Goal: Transaction & Acquisition: Purchase product/service

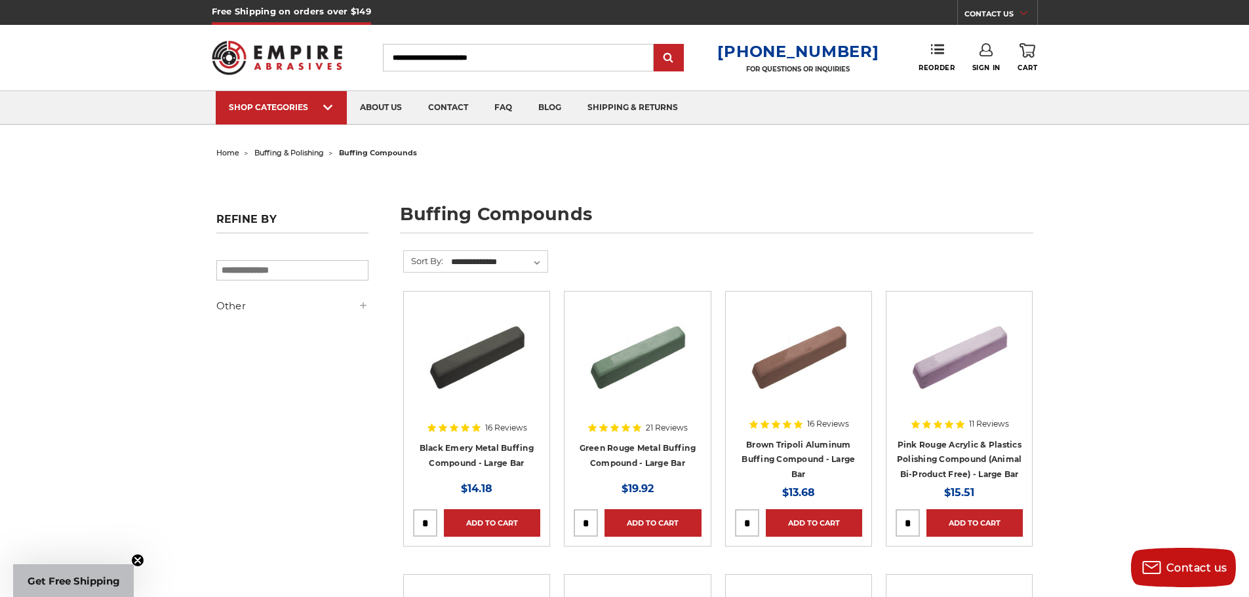
click at [224, 152] on span "home" at bounding box center [227, 152] width 23 height 9
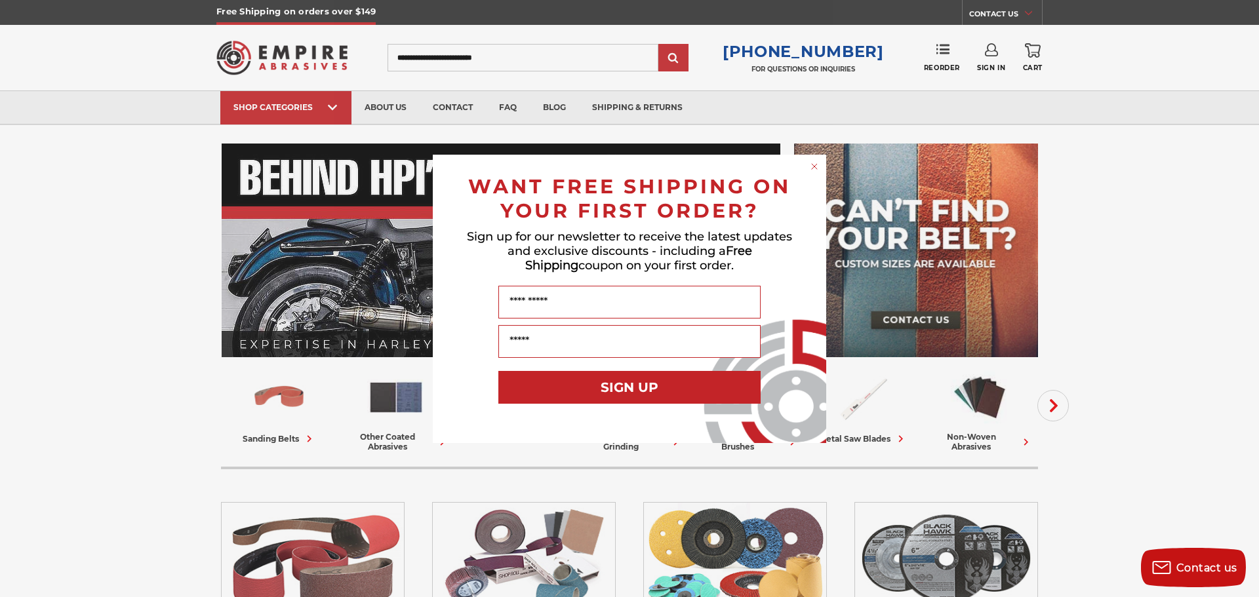
click at [816, 170] on circle "Close dialog" at bounding box center [814, 166] width 12 height 12
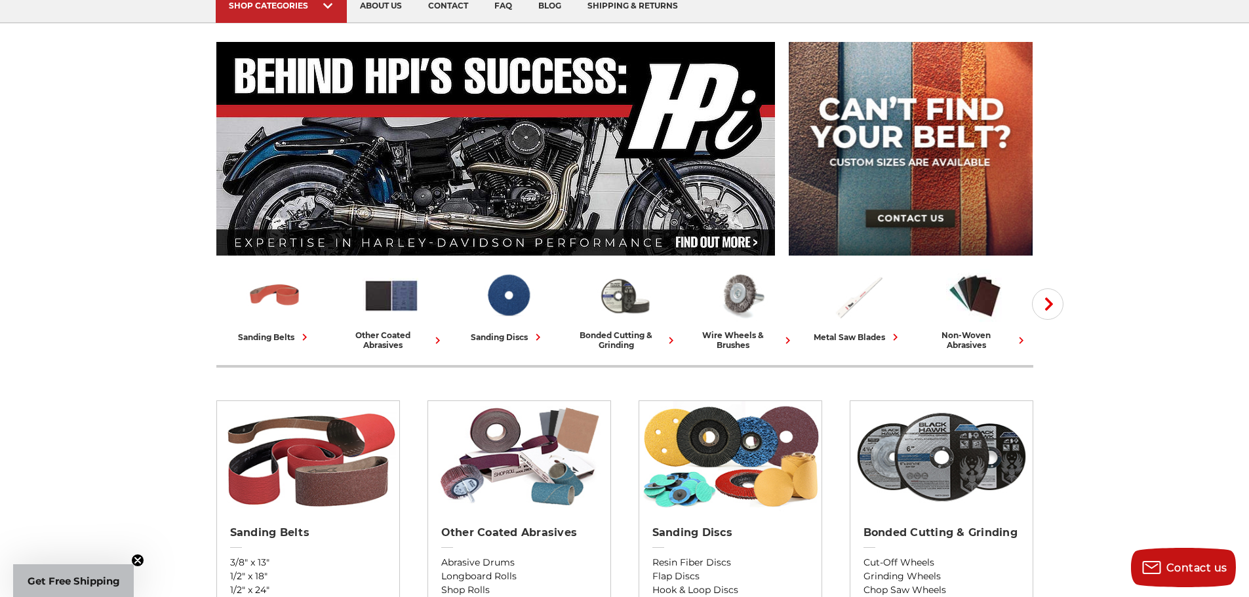
scroll to position [131, 0]
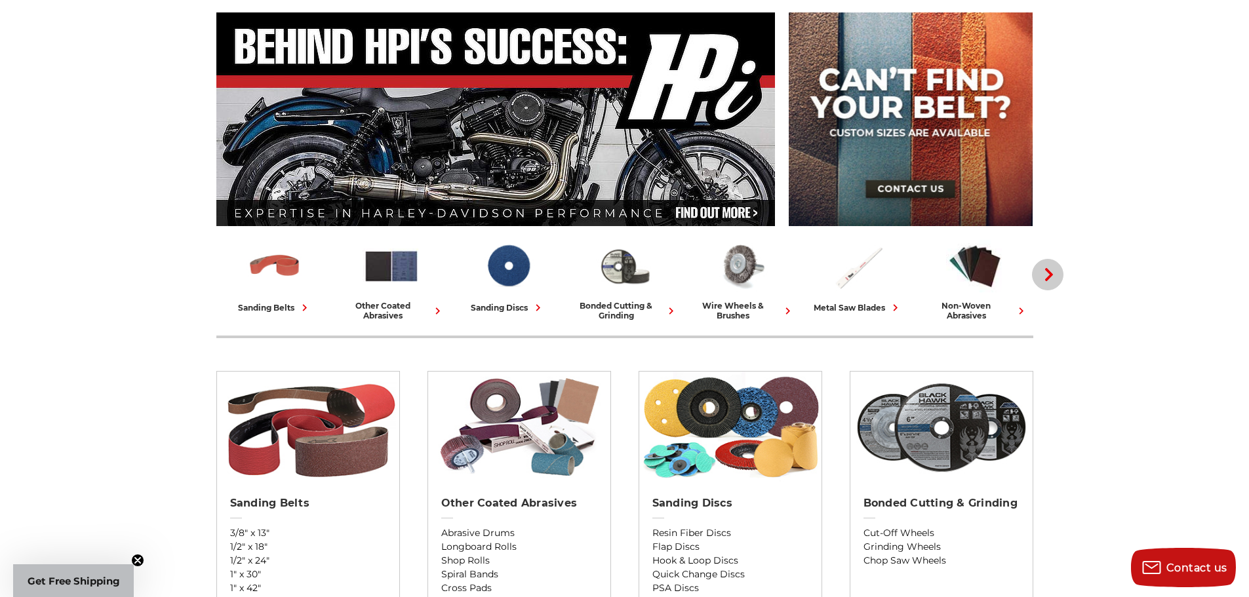
click at [1045, 275] on icon "button" at bounding box center [1049, 274] width 13 height 13
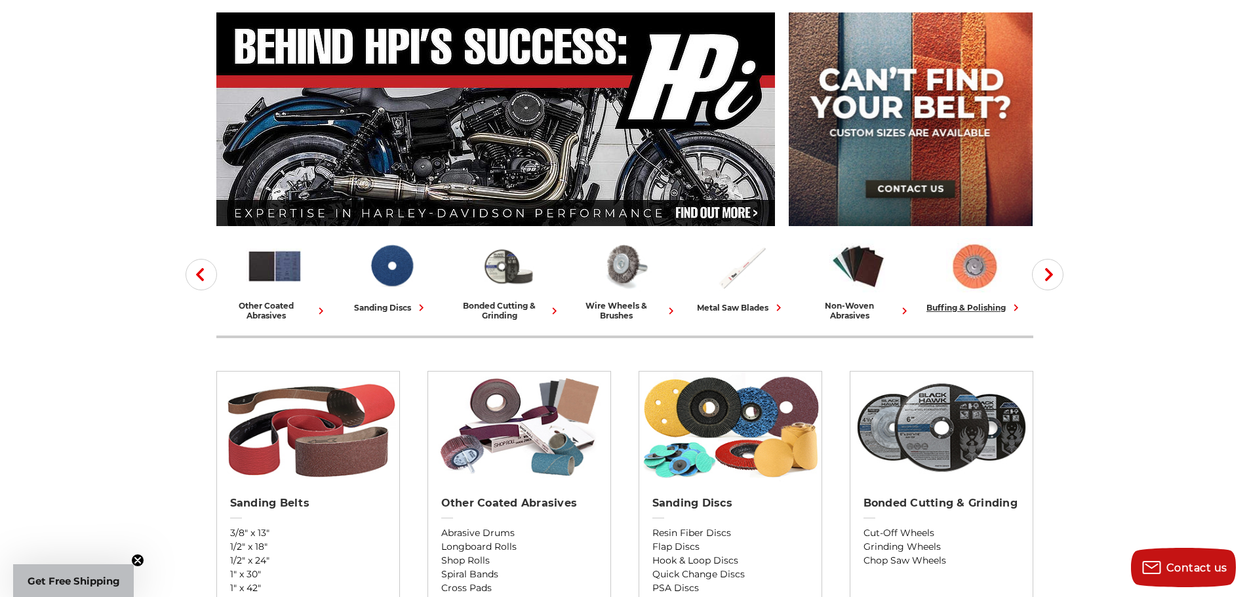
click at [972, 274] on img at bounding box center [975, 266] width 58 height 56
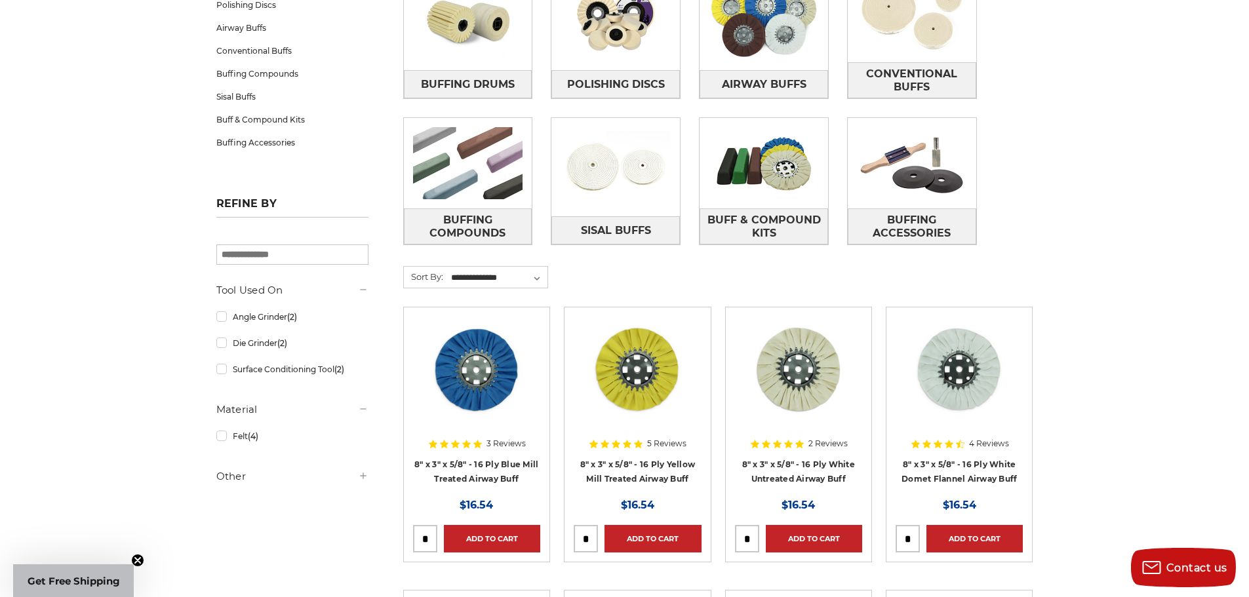
scroll to position [262, 0]
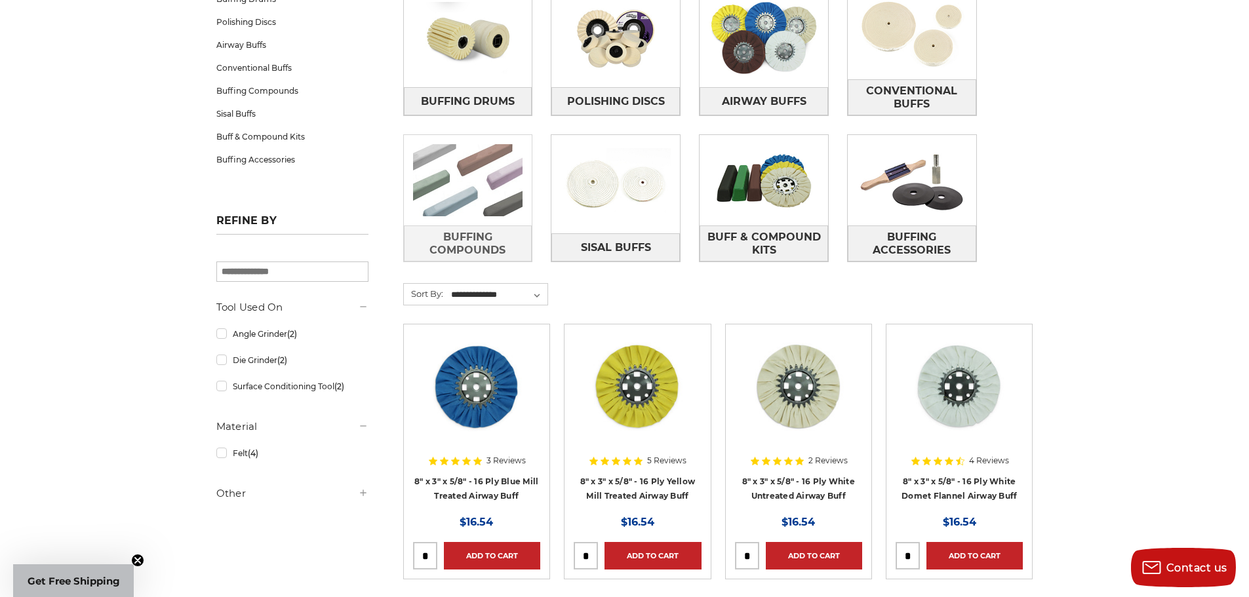
click at [474, 180] on img at bounding box center [468, 180] width 129 height 90
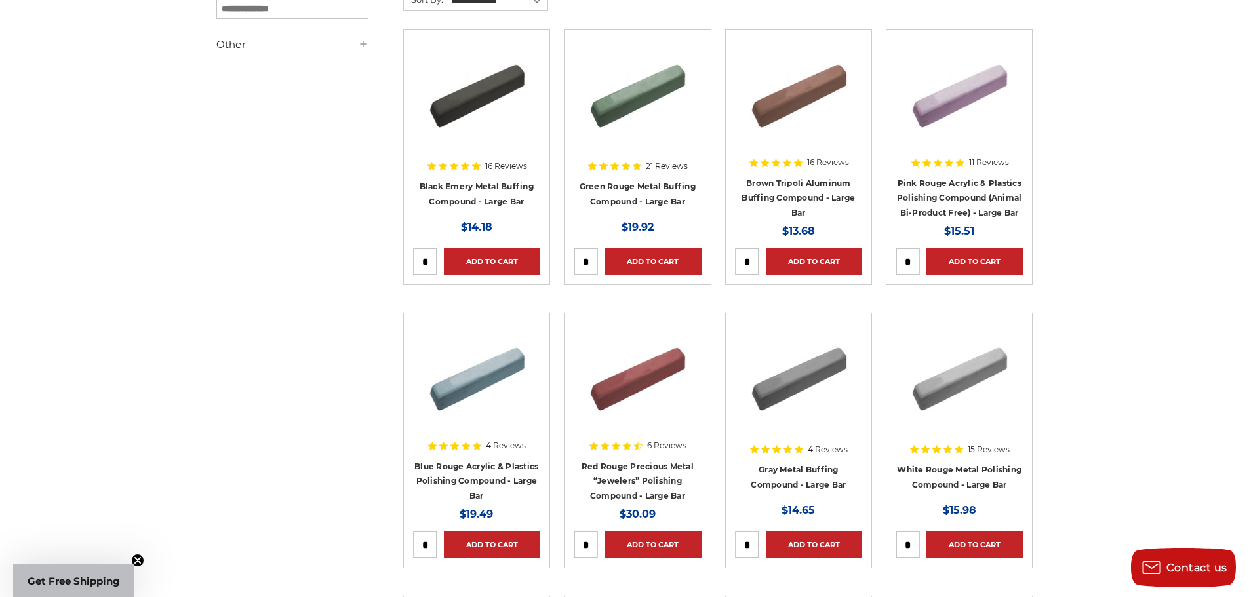
scroll to position [262, 0]
click at [786, 100] on img at bounding box center [798, 91] width 105 height 105
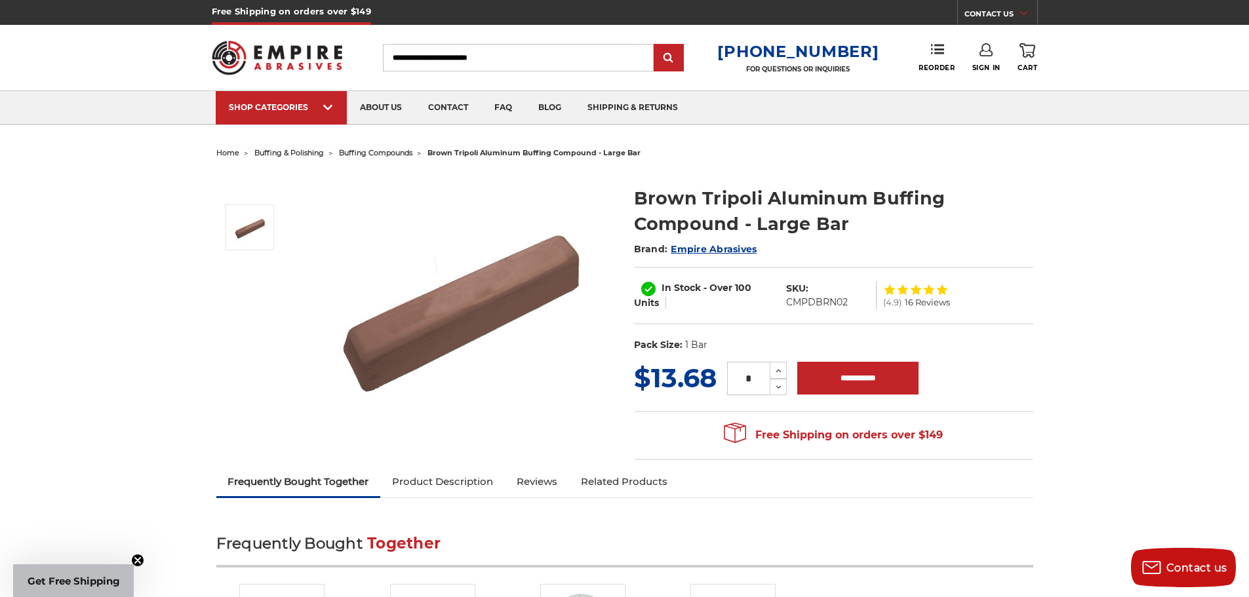
click at [384, 156] on span "buffing compounds" at bounding box center [375, 152] width 73 height 9
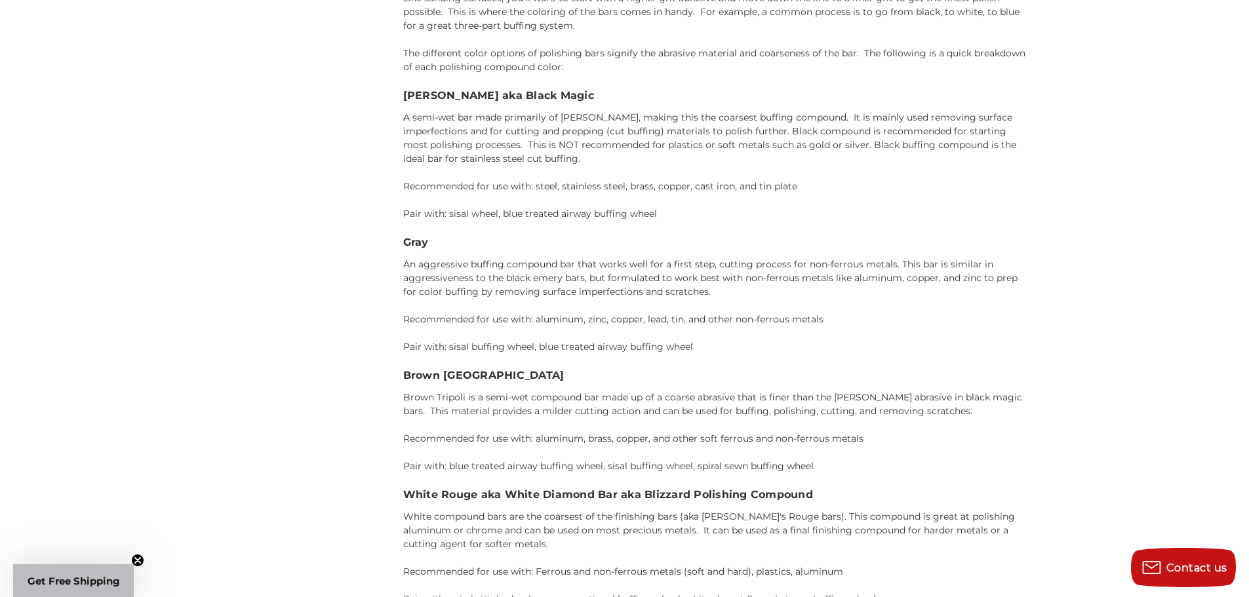
scroll to position [1836, 0]
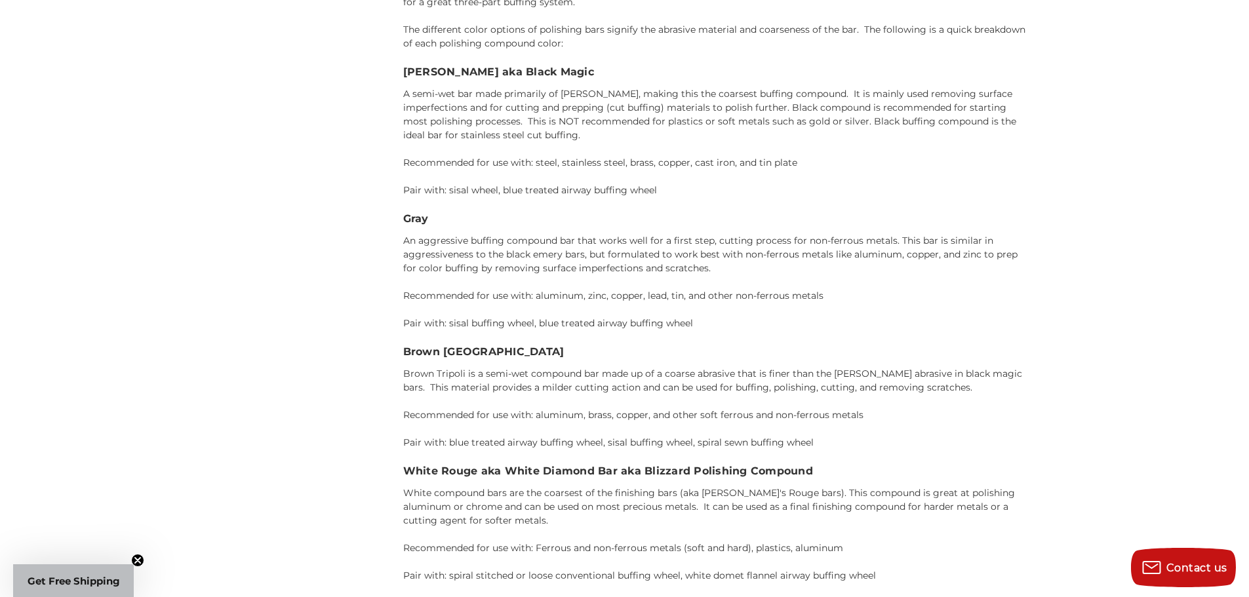
drag, startPoint x: 1151, startPoint y: 241, endPoint x: 1174, endPoint y: 119, distance: 124.1
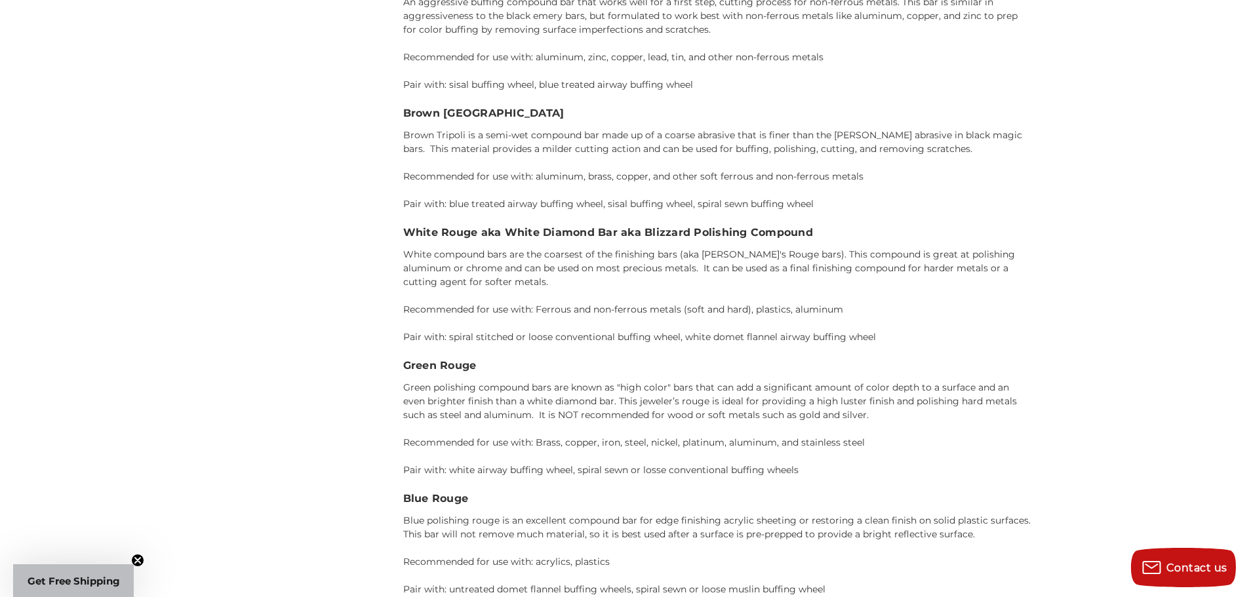
scroll to position [2098, 0]
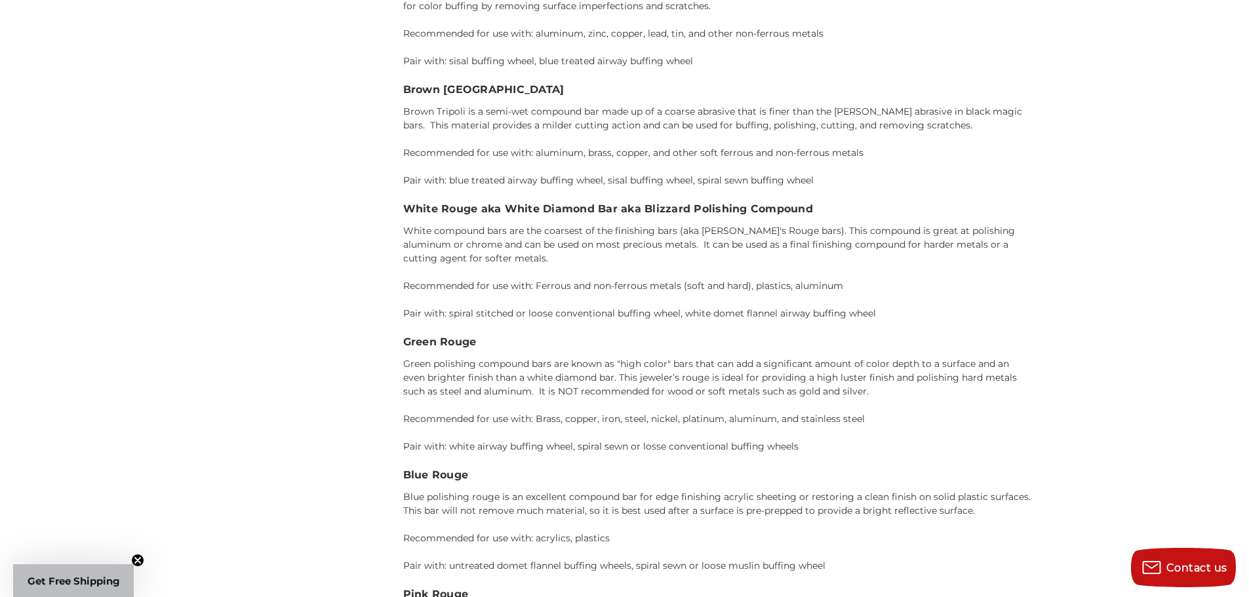
drag, startPoint x: 1172, startPoint y: 133, endPoint x: 112, endPoint y: 221, distance: 1063.9
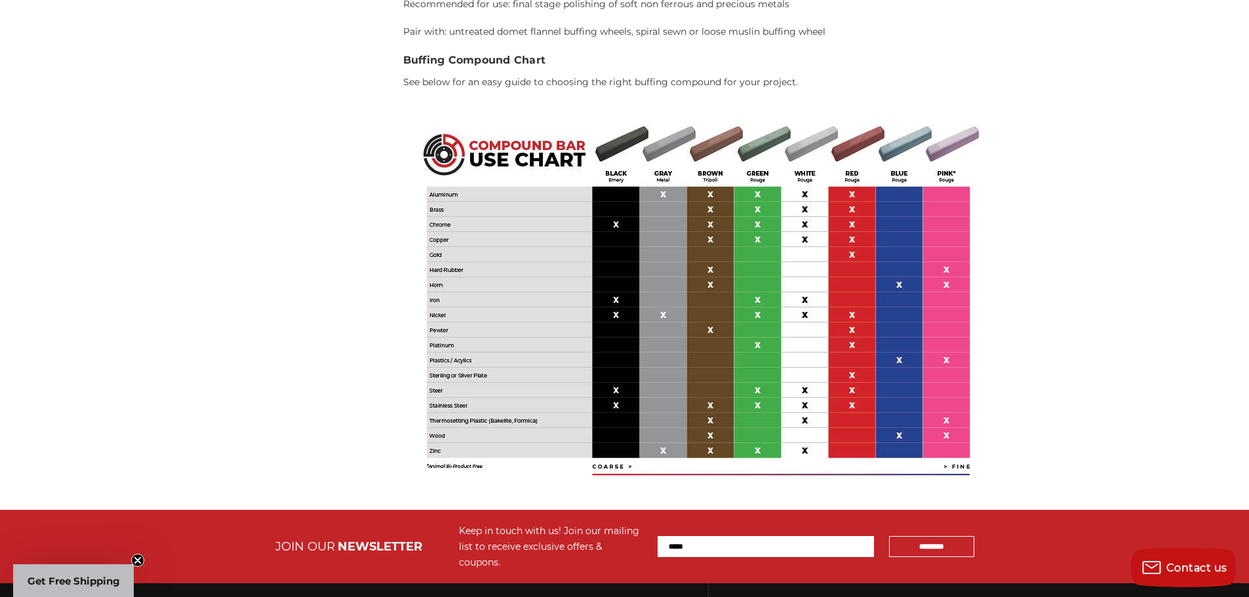
scroll to position [2951, 0]
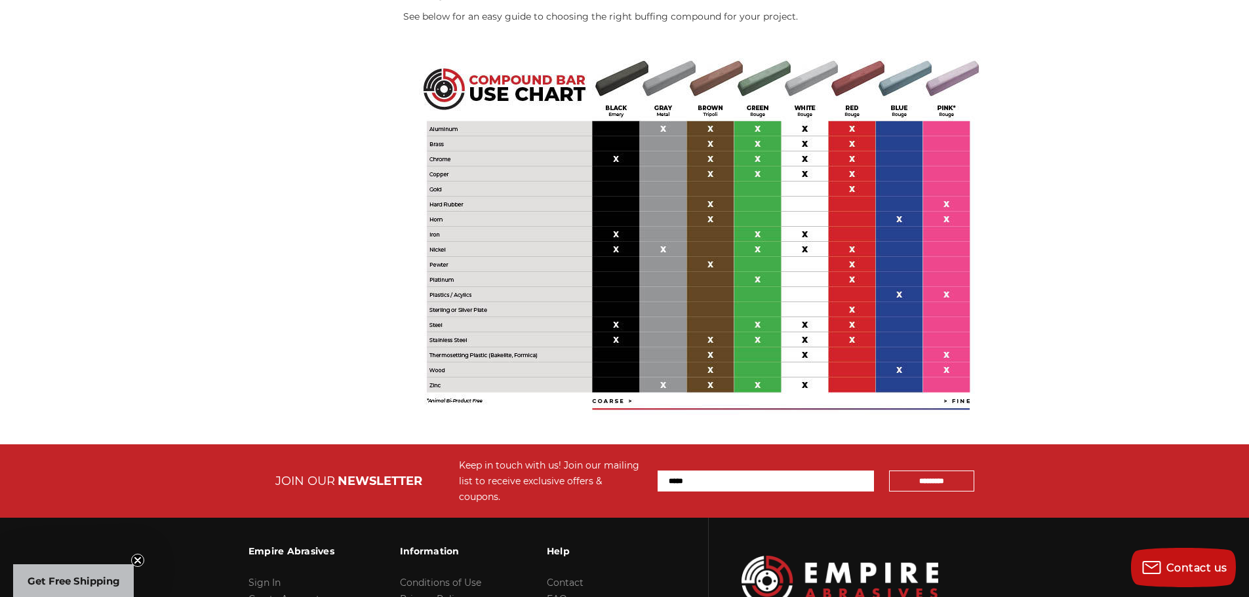
click at [733, 189] on img at bounding box center [698, 233] width 590 height 393
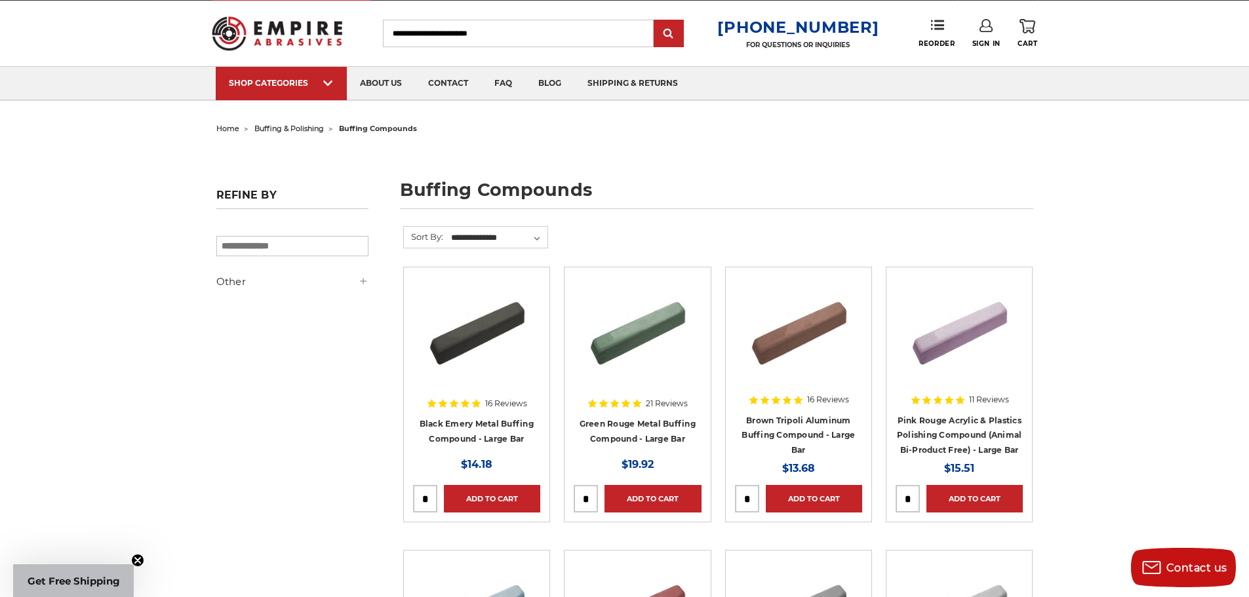
scroll to position [0, 0]
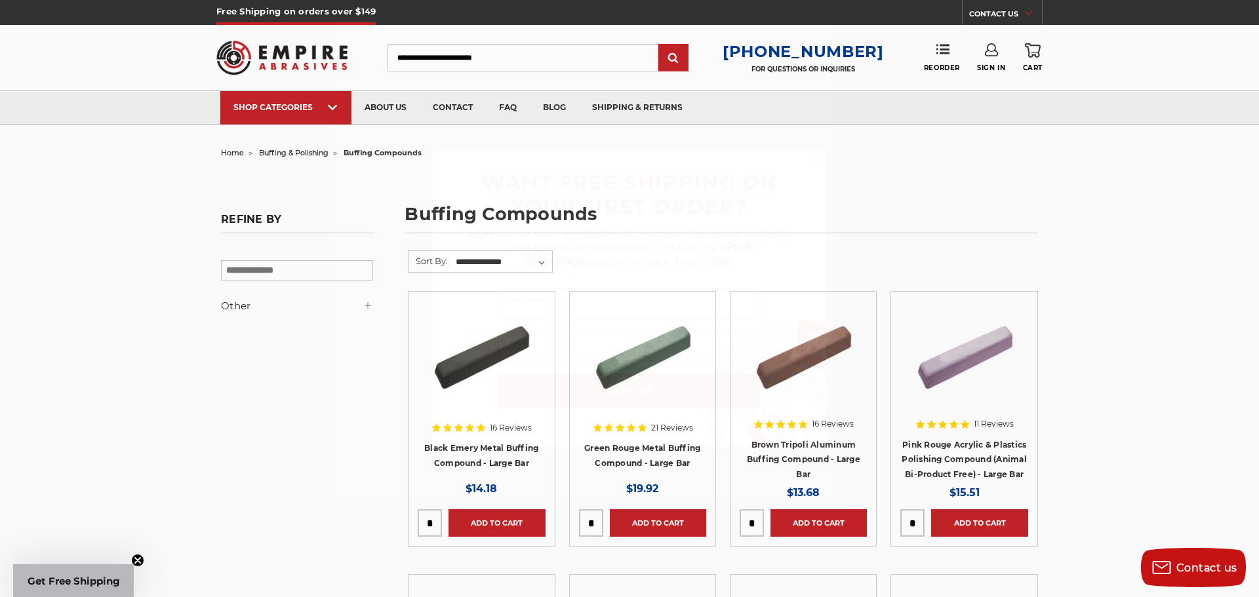
click at [814, 159] on circle "Close dialog" at bounding box center [816, 160] width 12 height 12
